Goal: Information Seeking & Learning: Learn about a topic

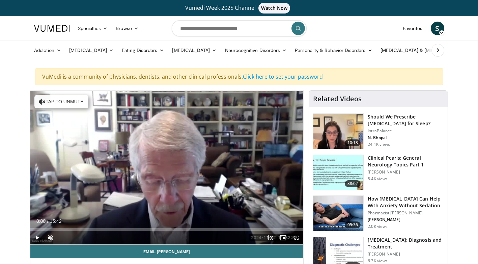
click at [374, 115] on h3 "Should We Prescribe [MEDICAL_DATA] for Sleep?" at bounding box center [405, 119] width 76 height 13
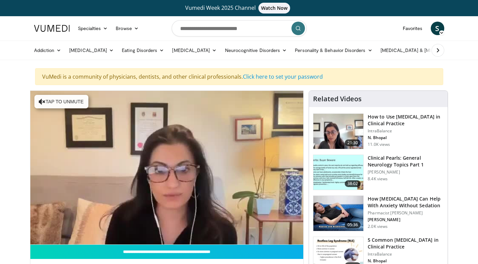
click at [72, 102] on button "Tap to unmute" at bounding box center [61, 101] width 54 height 13
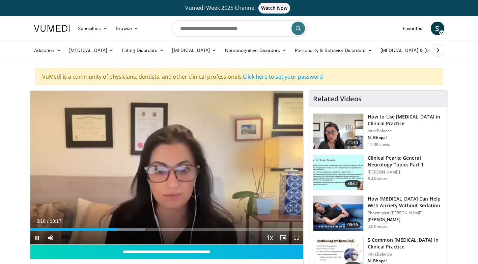
drag, startPoint x: 227, startPoint y: 201, endPoint x: 196, endPoint y: 98, distance: 107.2
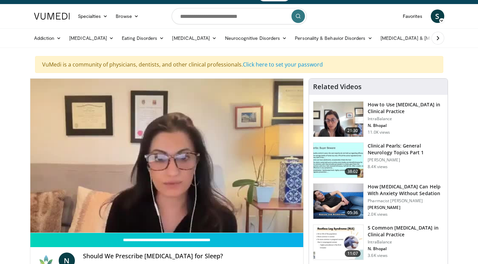
scroll to position [34, 0]
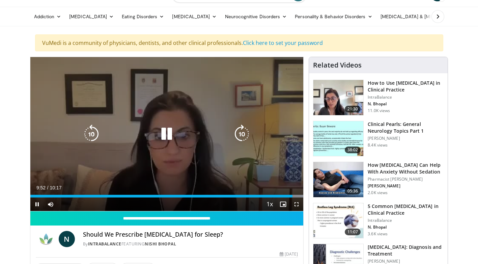
click at [173, 132] on icon "Video Player" at bounding box center [166, 133] width 19 height 19
